Goal: Task Accomplishment & Management: Manage account settings

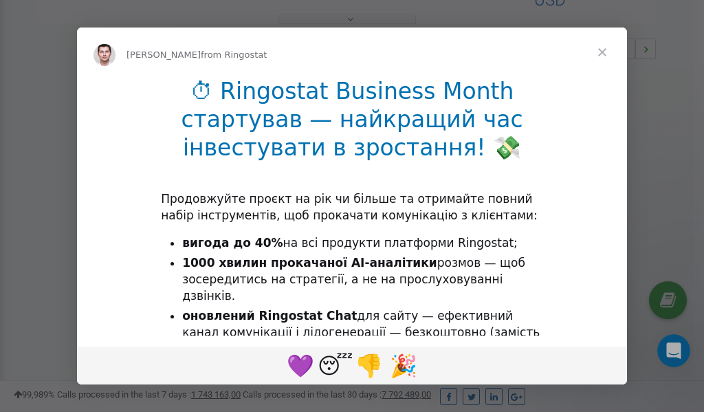
click at [602, 52] on span "Close" at bounding box center [601, 51] width 49 height 49
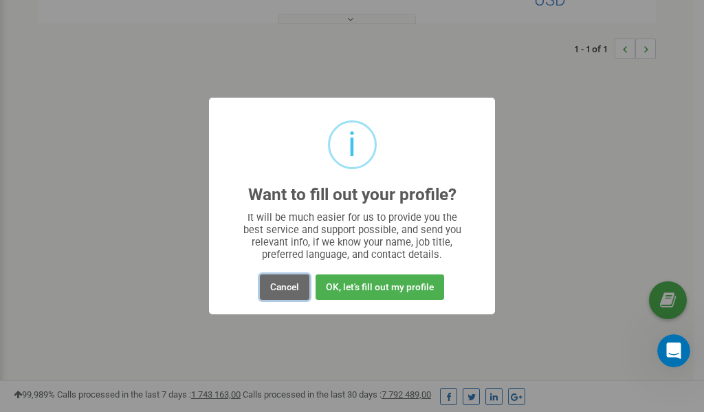
click at [291, 288] on button "Cancel" at bounding box center [284, 286] width 49 height 25
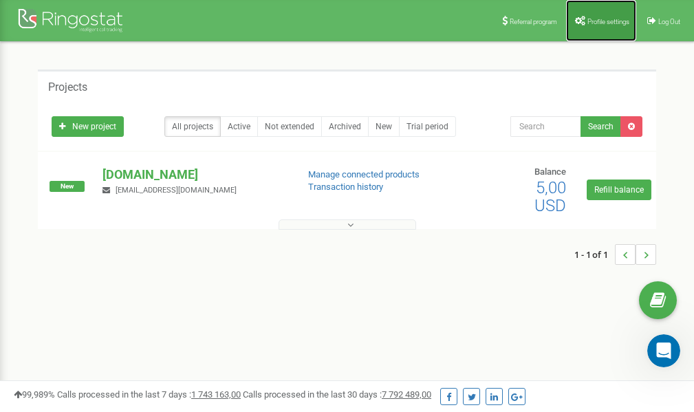
click at [619, 22] on span "Profile settings" at bounding box center [608, 22] width 42 height 8
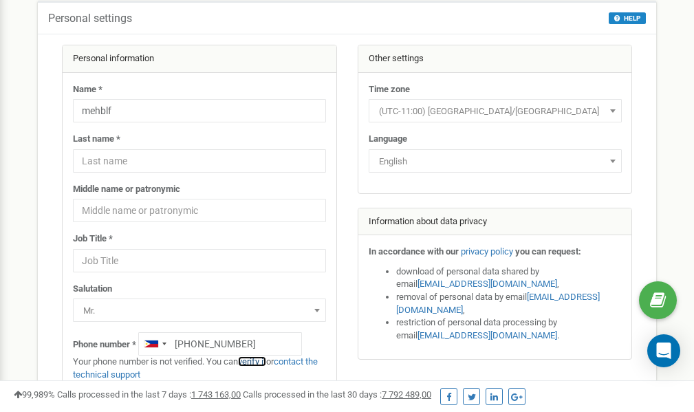
click at [257, 361] on link "verify it" at bounding box center [252, 361] width 28 height 10
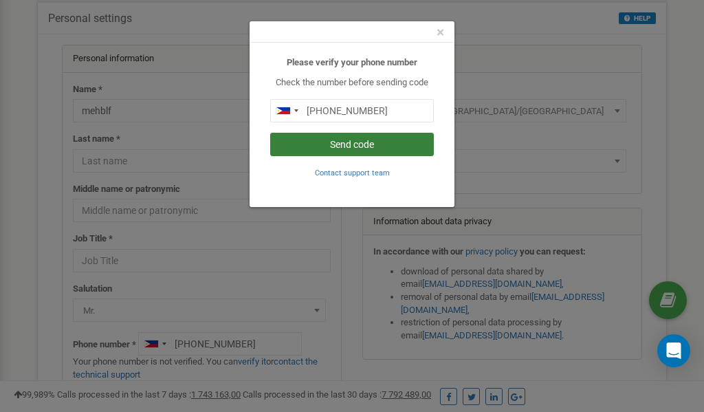
click at [329, 144] on button "Send code" at bounding box center [352, 144] width 164 height 23
